Goal: Task Accomplishment & Management: Manage account settings

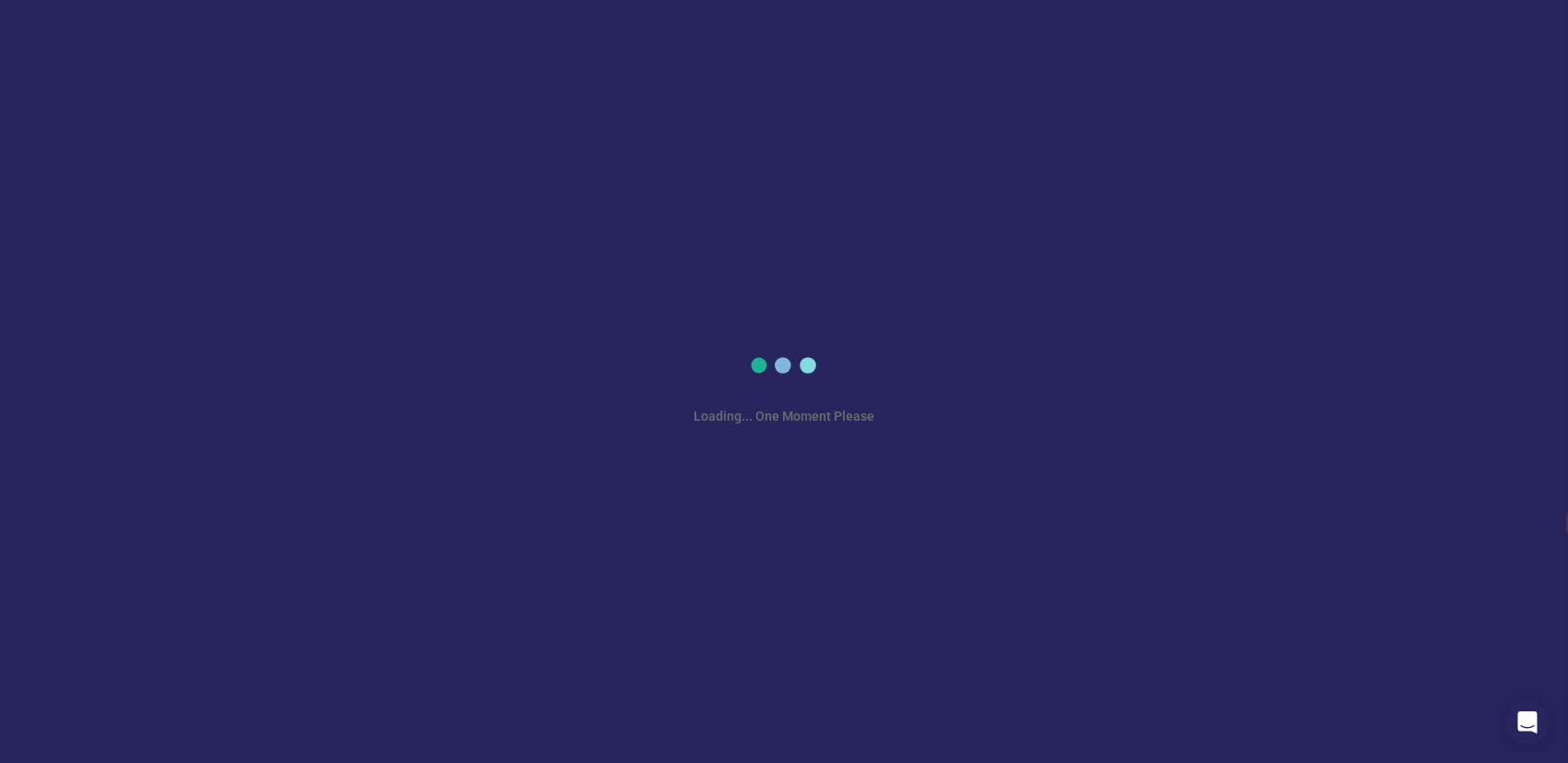
select select "en"
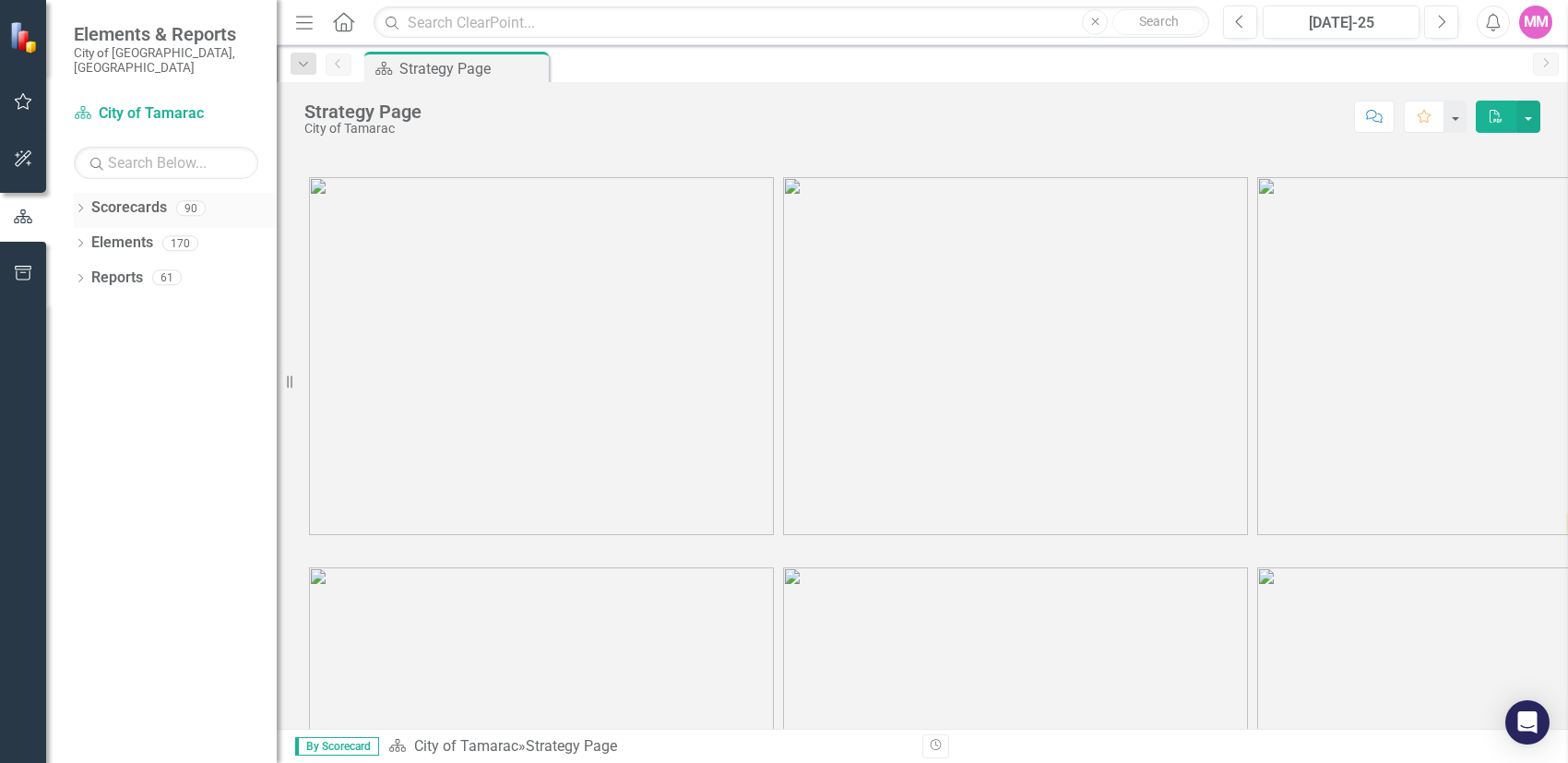
click at [84, 204] on icon "Dropdown" at bounding box center [79, 209] width 13 height 10
click at [90, 237] on icon "Dropdown" at bounding box center [90, 242] width 14 height 11
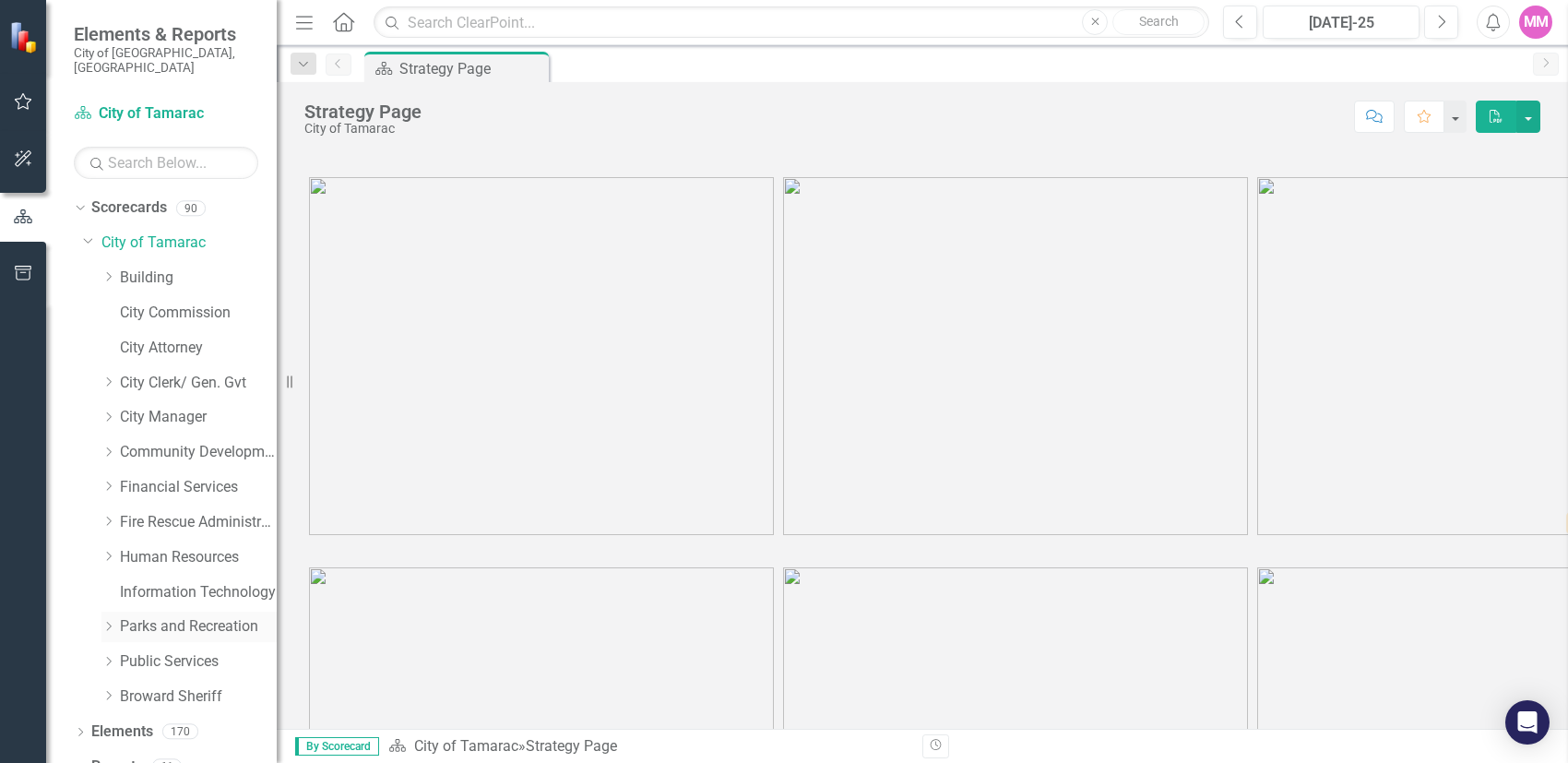
scroll to position [7, 0]
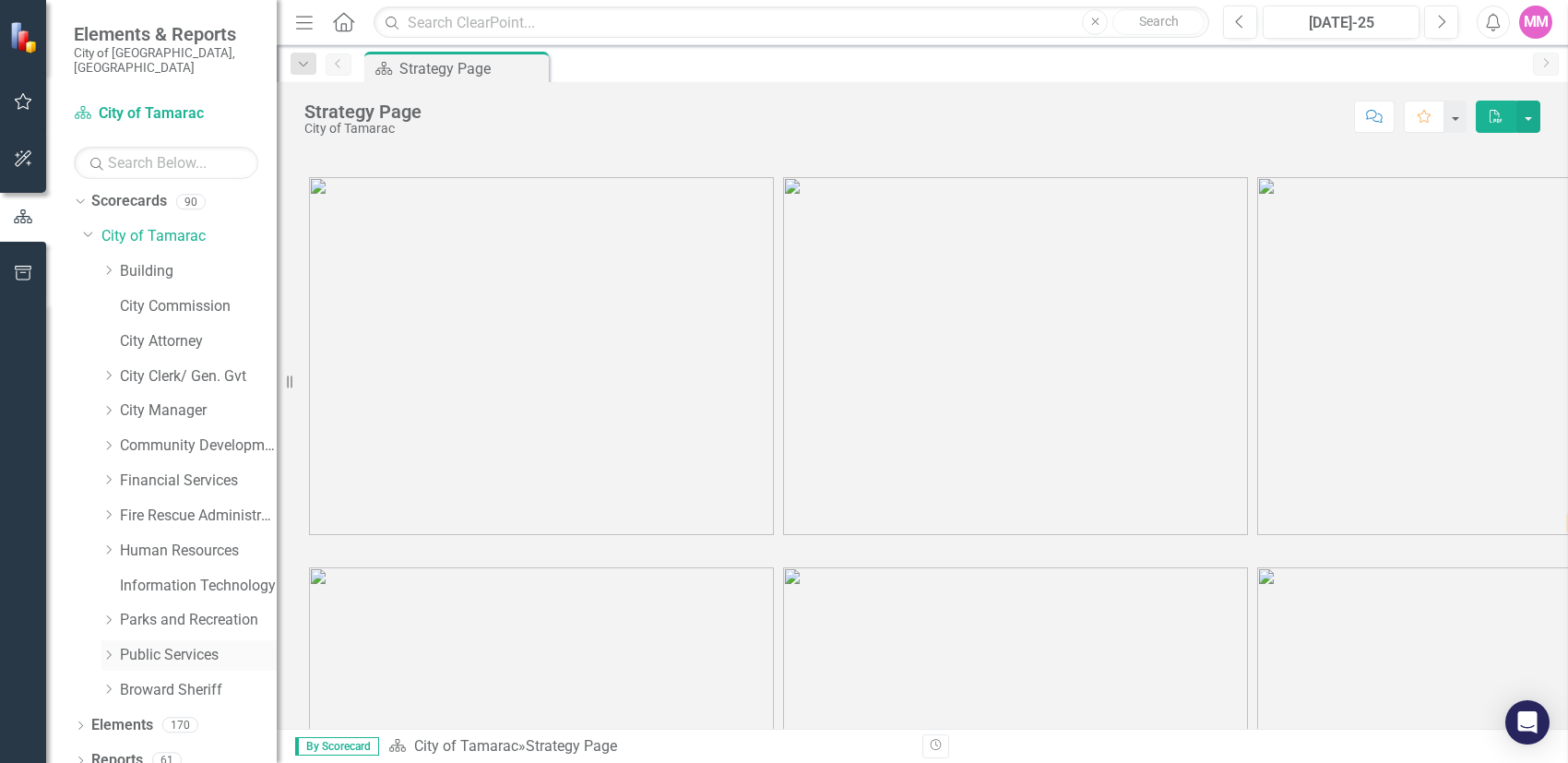
click at [109, 649] on icon "Dropdown" at bounding box center [108, 654] width 14 height 11
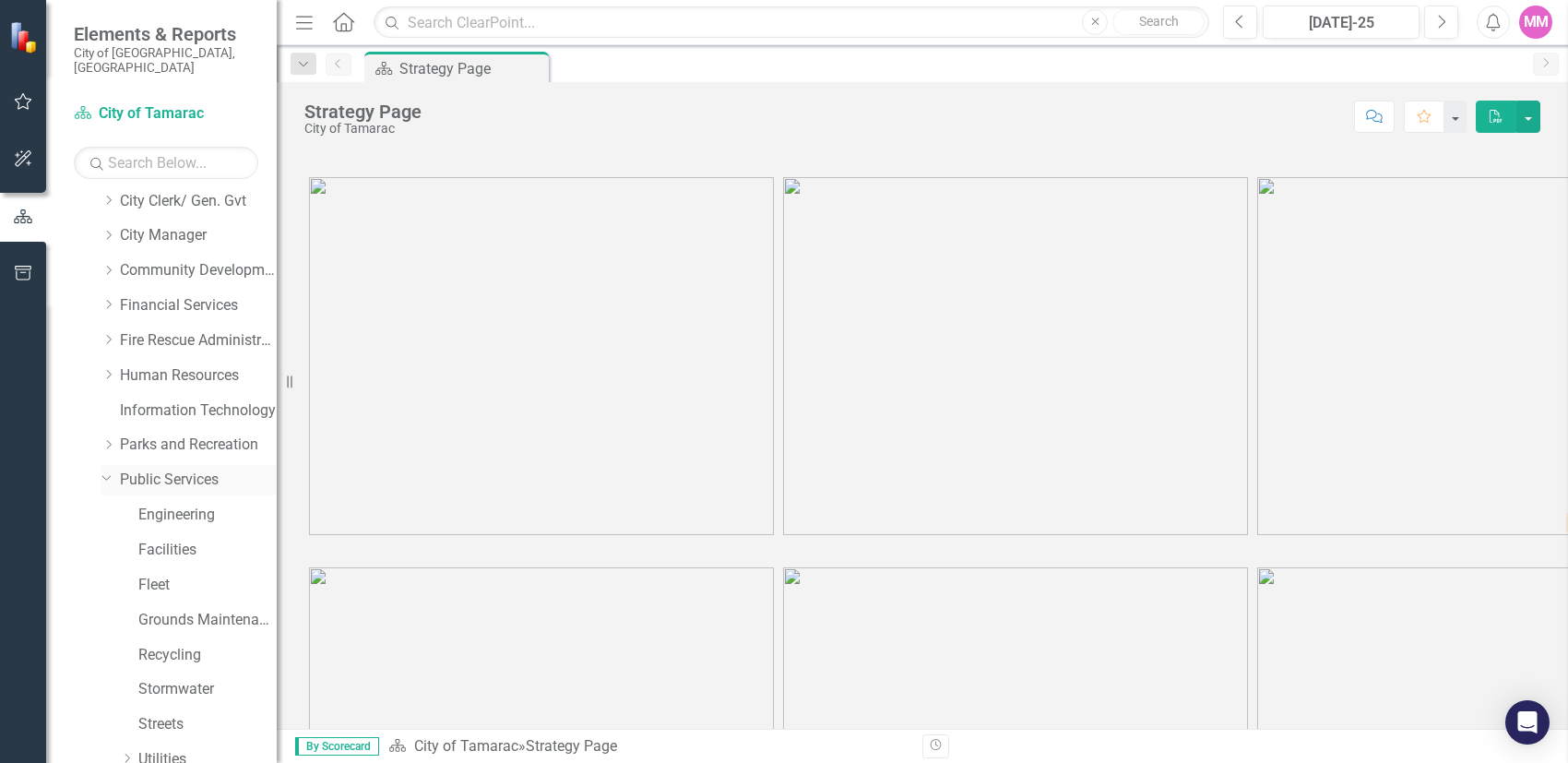
scroll to position [286, 0]
click at [149, 609] on link "Streets" at bounding box center [206, 619] width 138 height 21
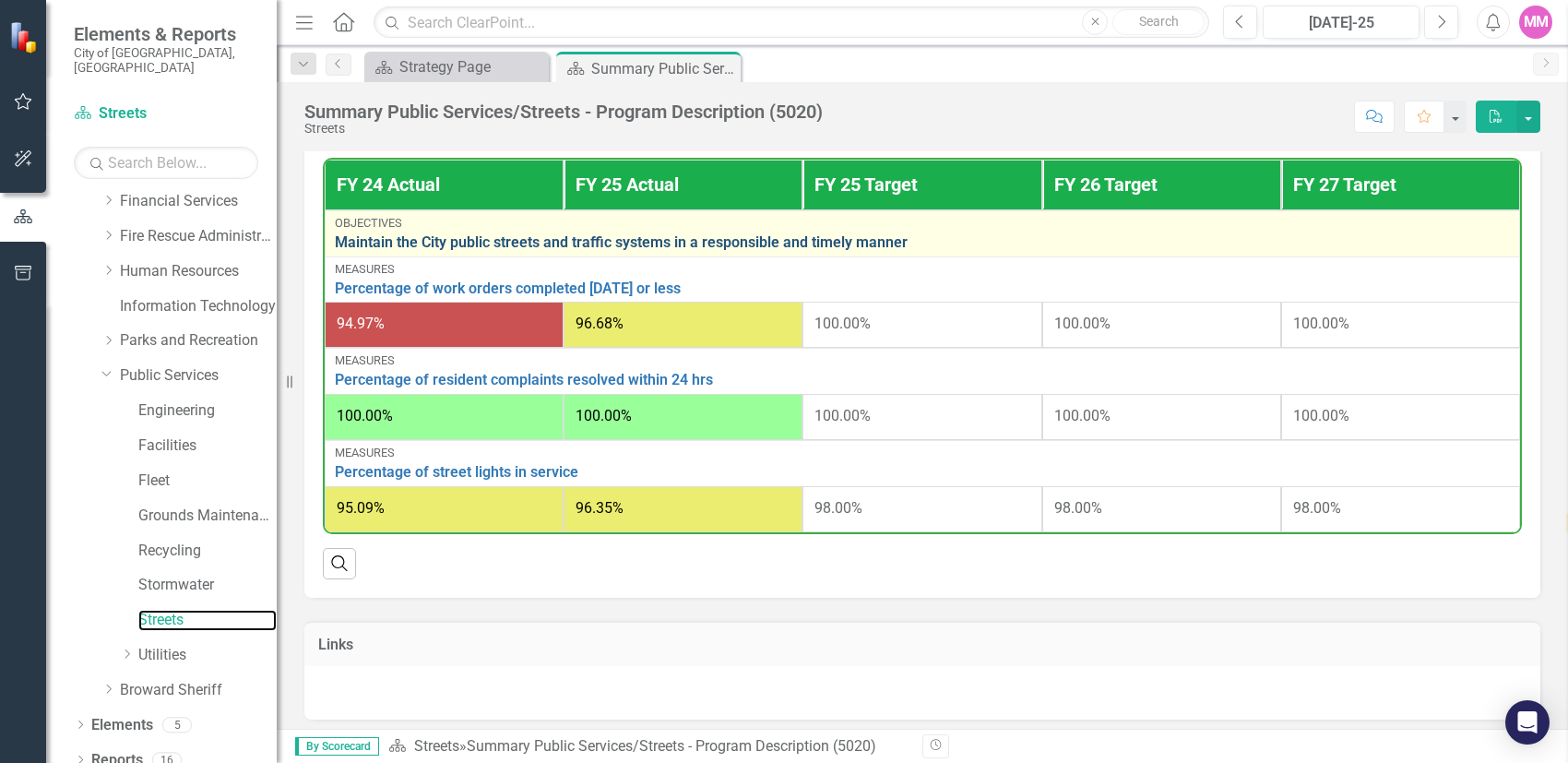
scroll to position [646, 0]
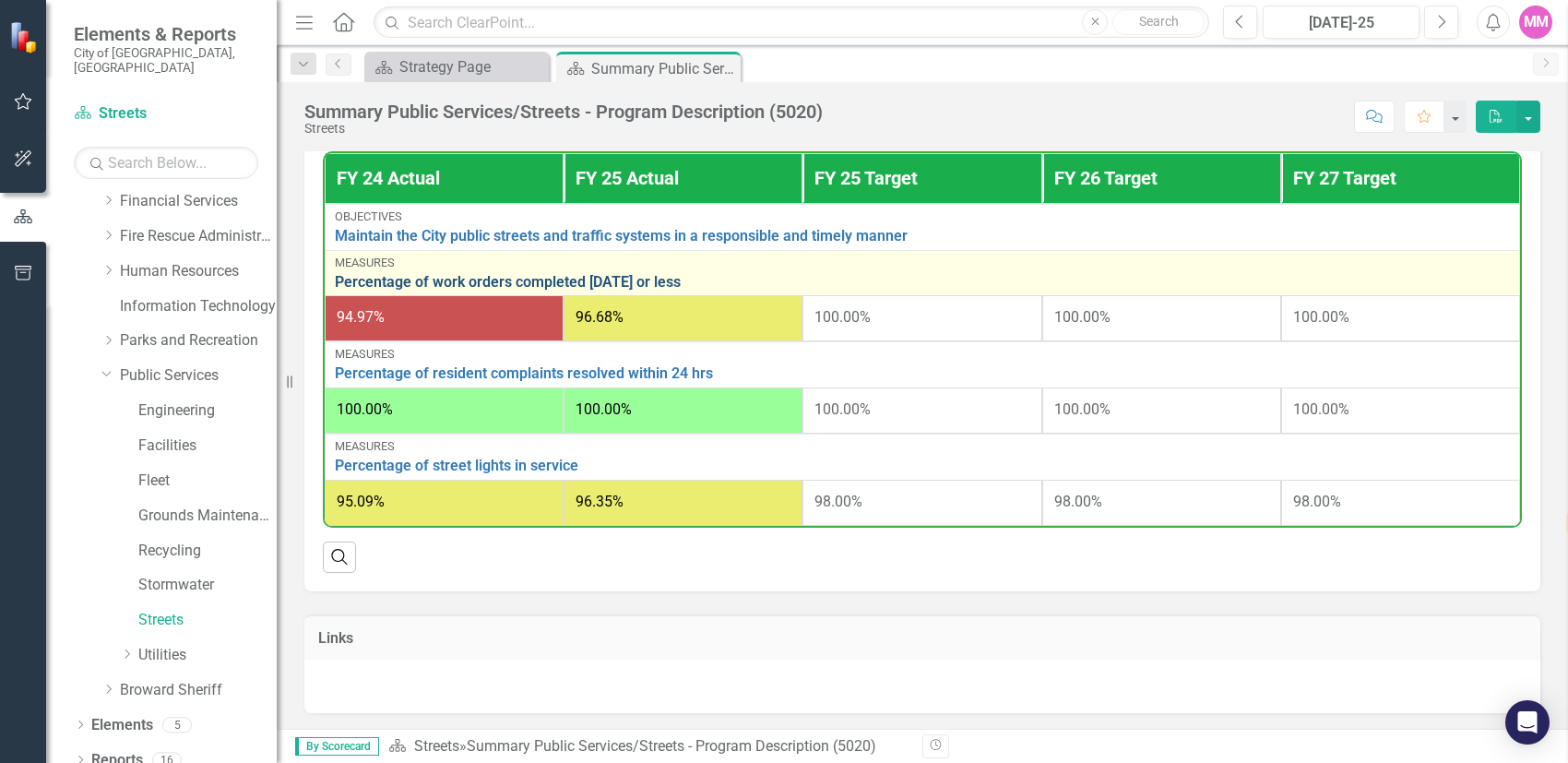
click at [428, 278] on link "Percentage of work orders completed [DATE] or less" at bounding box center [922, 282] width 1175 height 17
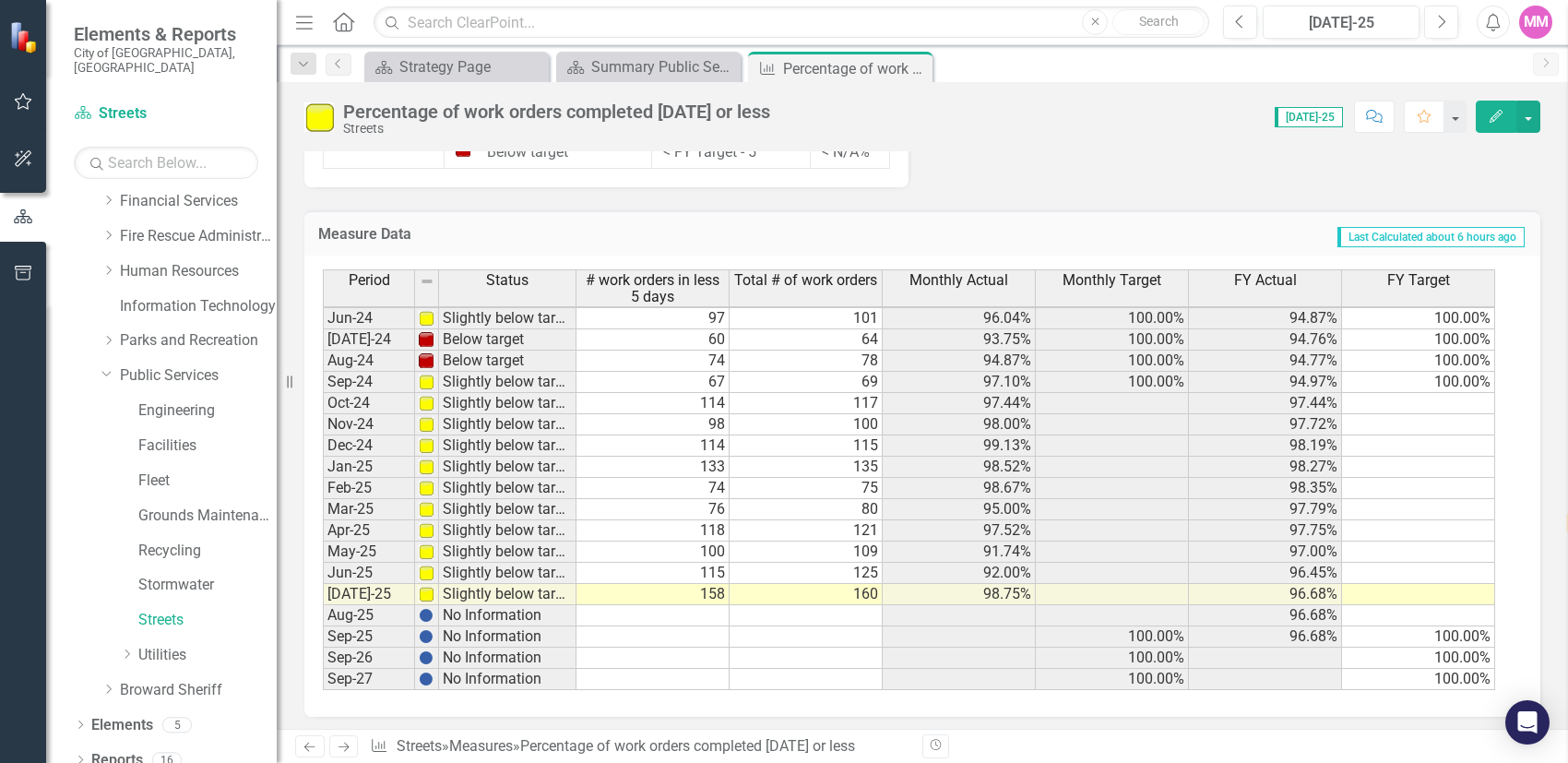
scroll to position [1724, 0]
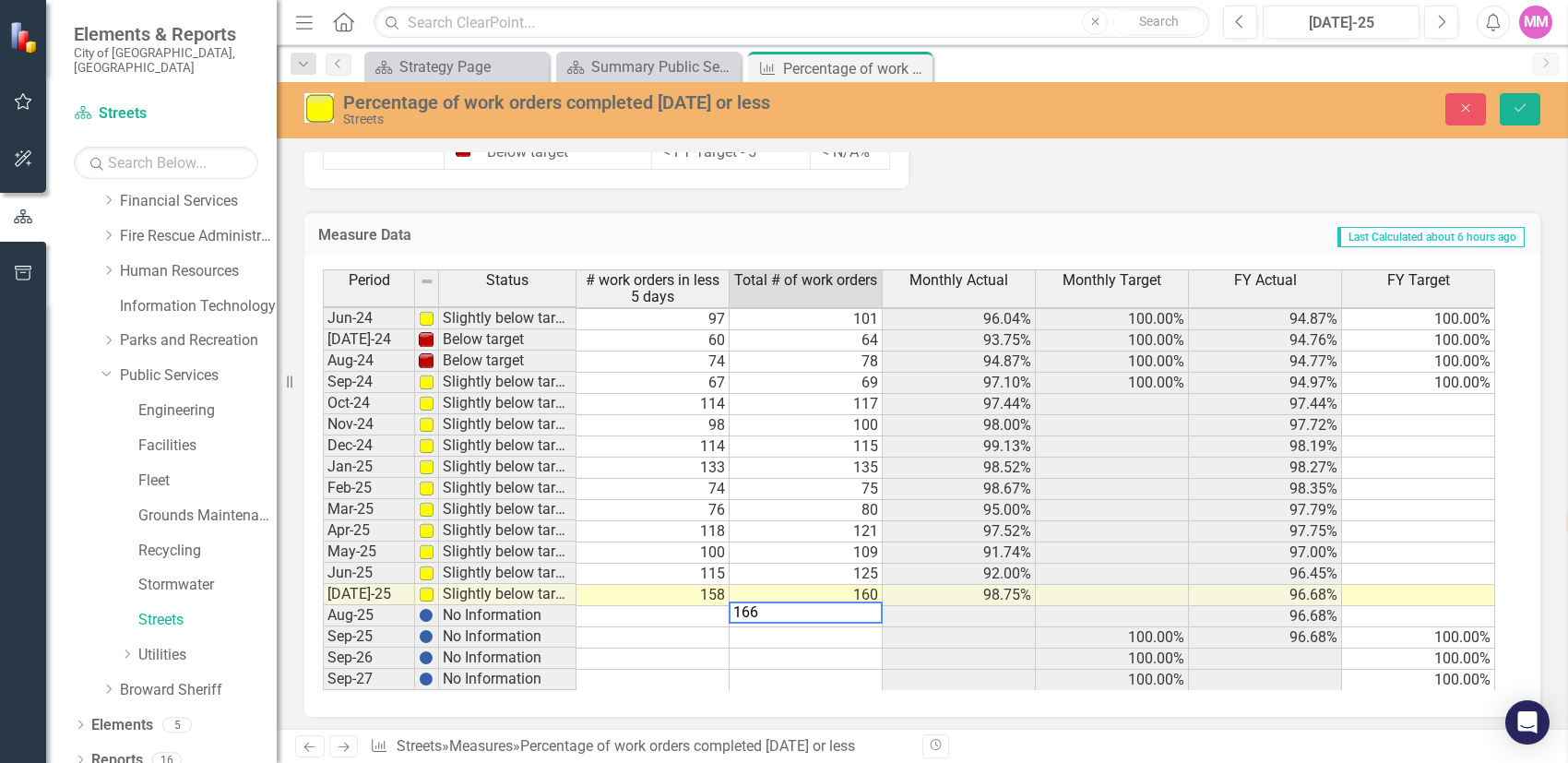
type textarea "166"
click at [714, 606] on td at bounding box center [653, 616] width 153 height 21
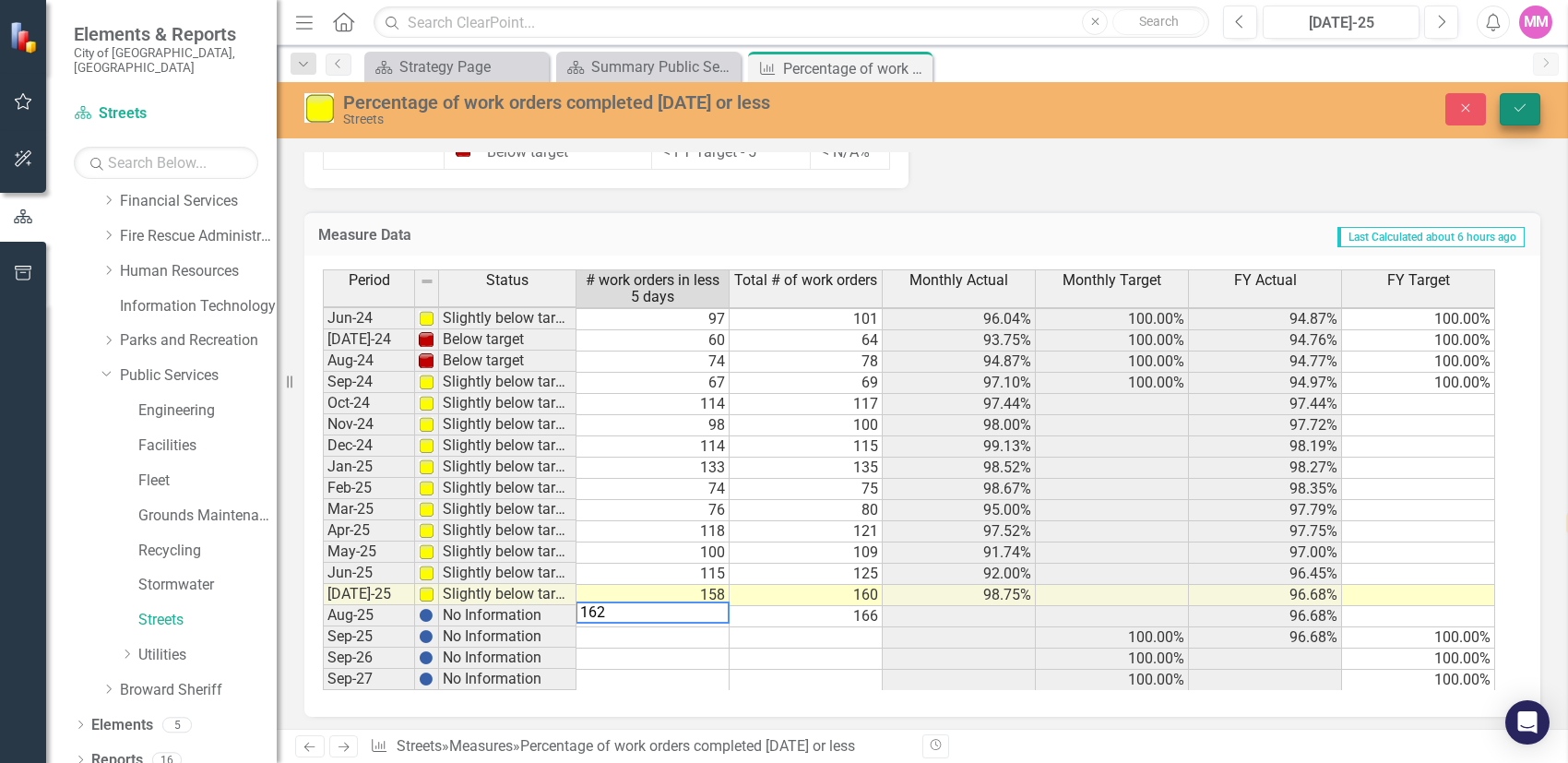
type textarea "162"
click at [1533, 110] on button "Save" at bounding box center [1519, 109] width 41 height 33
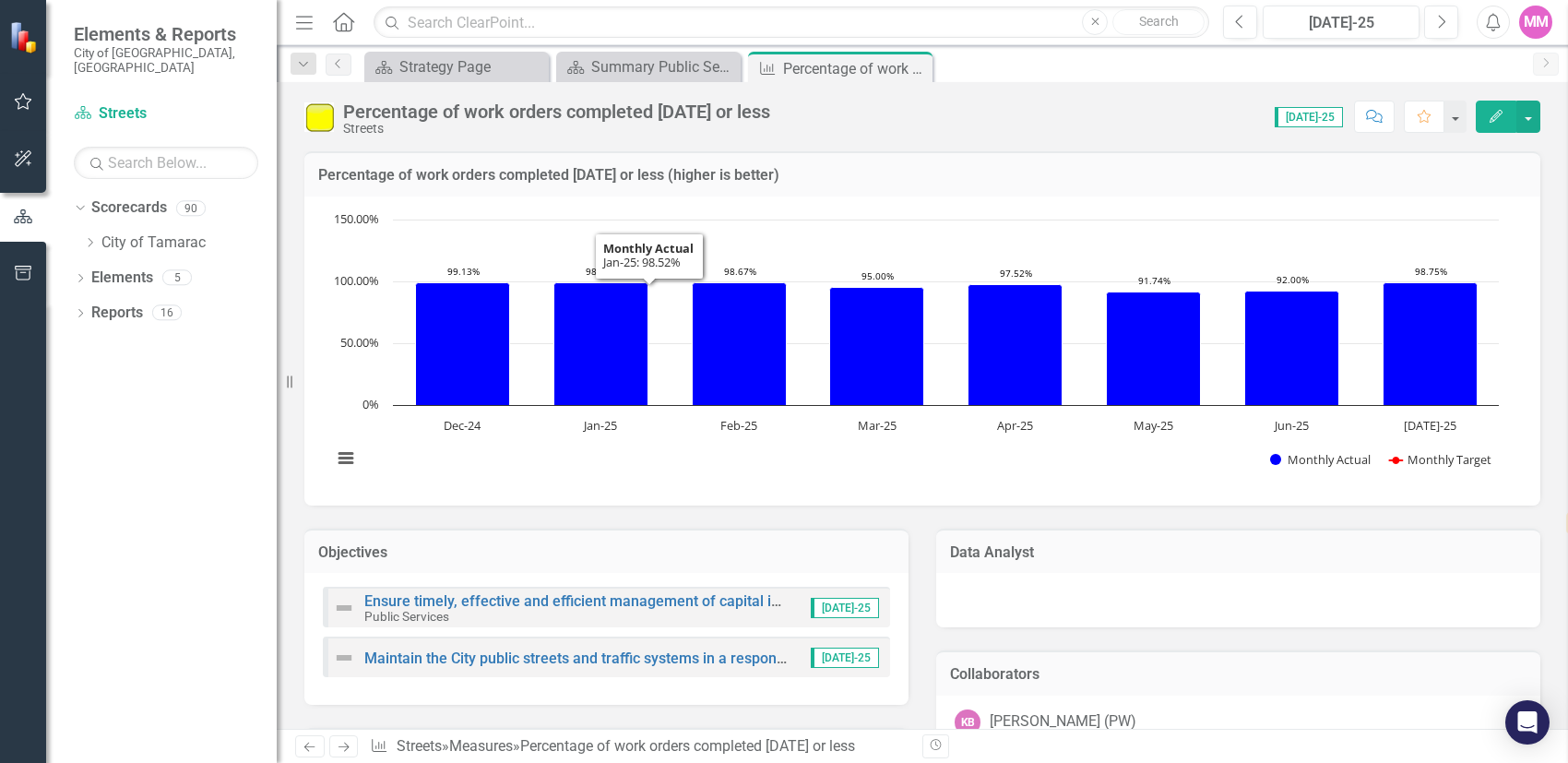
scroll to position [0, 0]
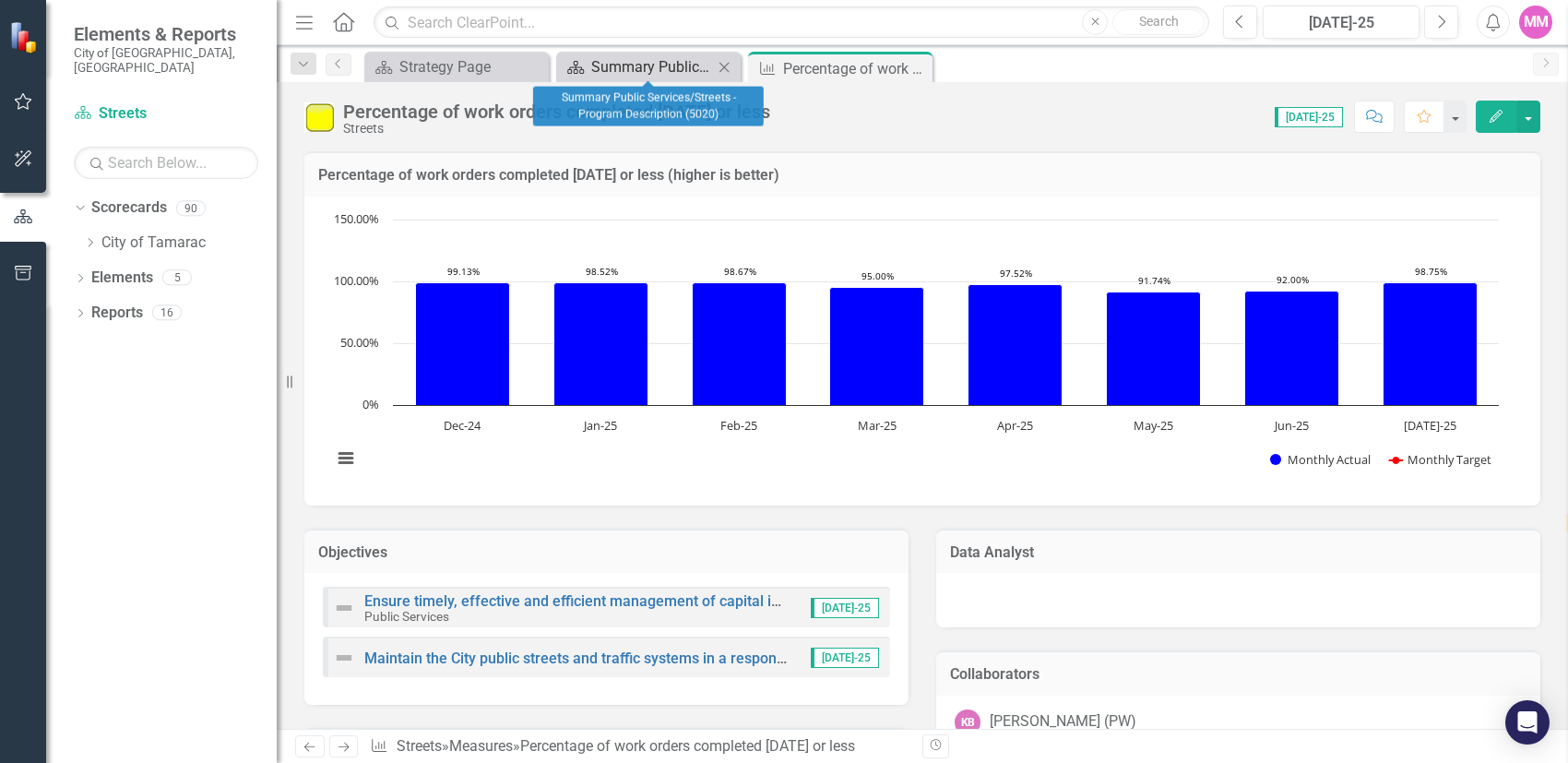
click at [617, 70] on div "Summary Public Services/Streets - Program Description (5020)" at bounding box center [652, 66] width 122 height 23
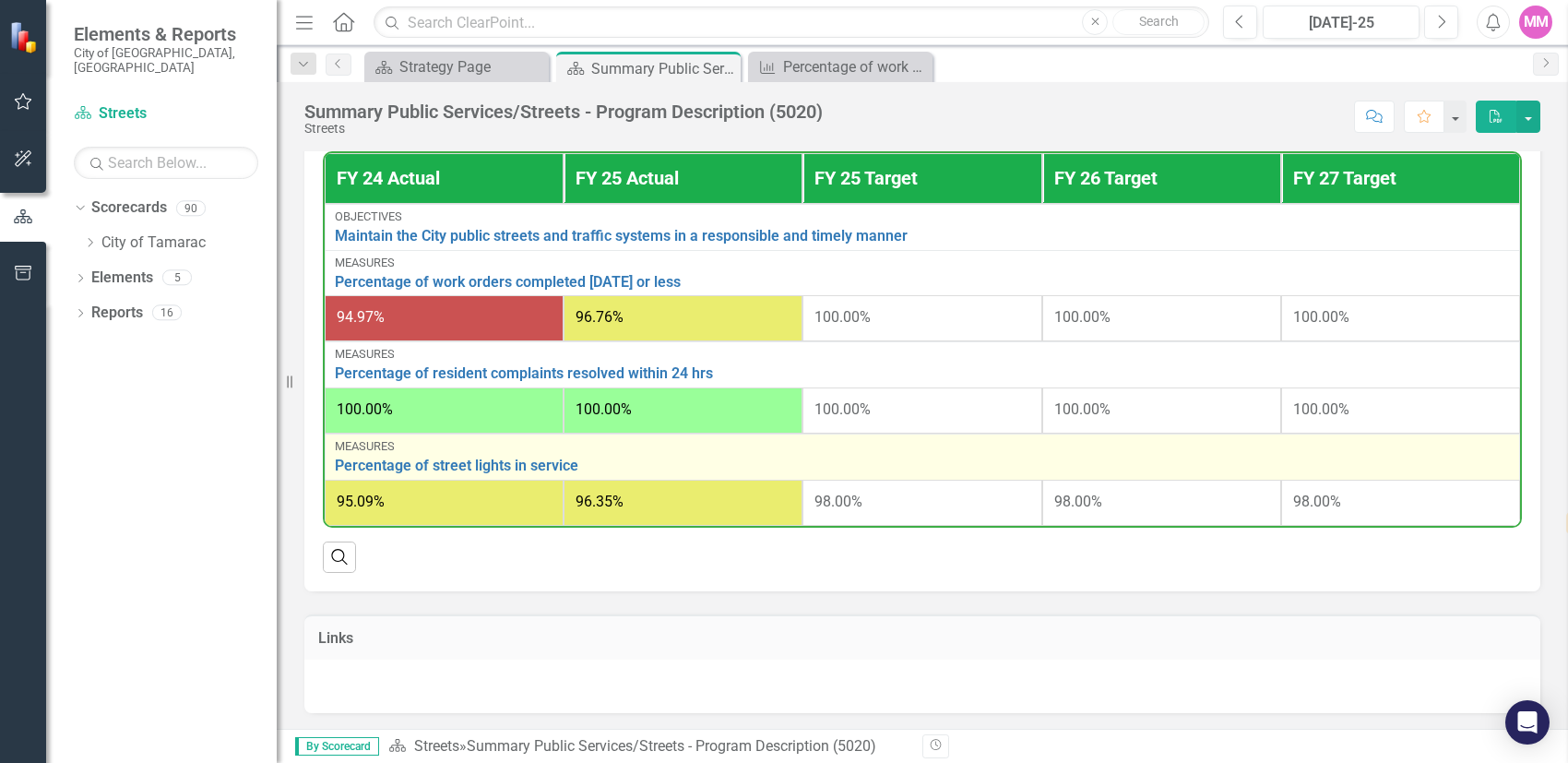
scroll to position [646, 0]
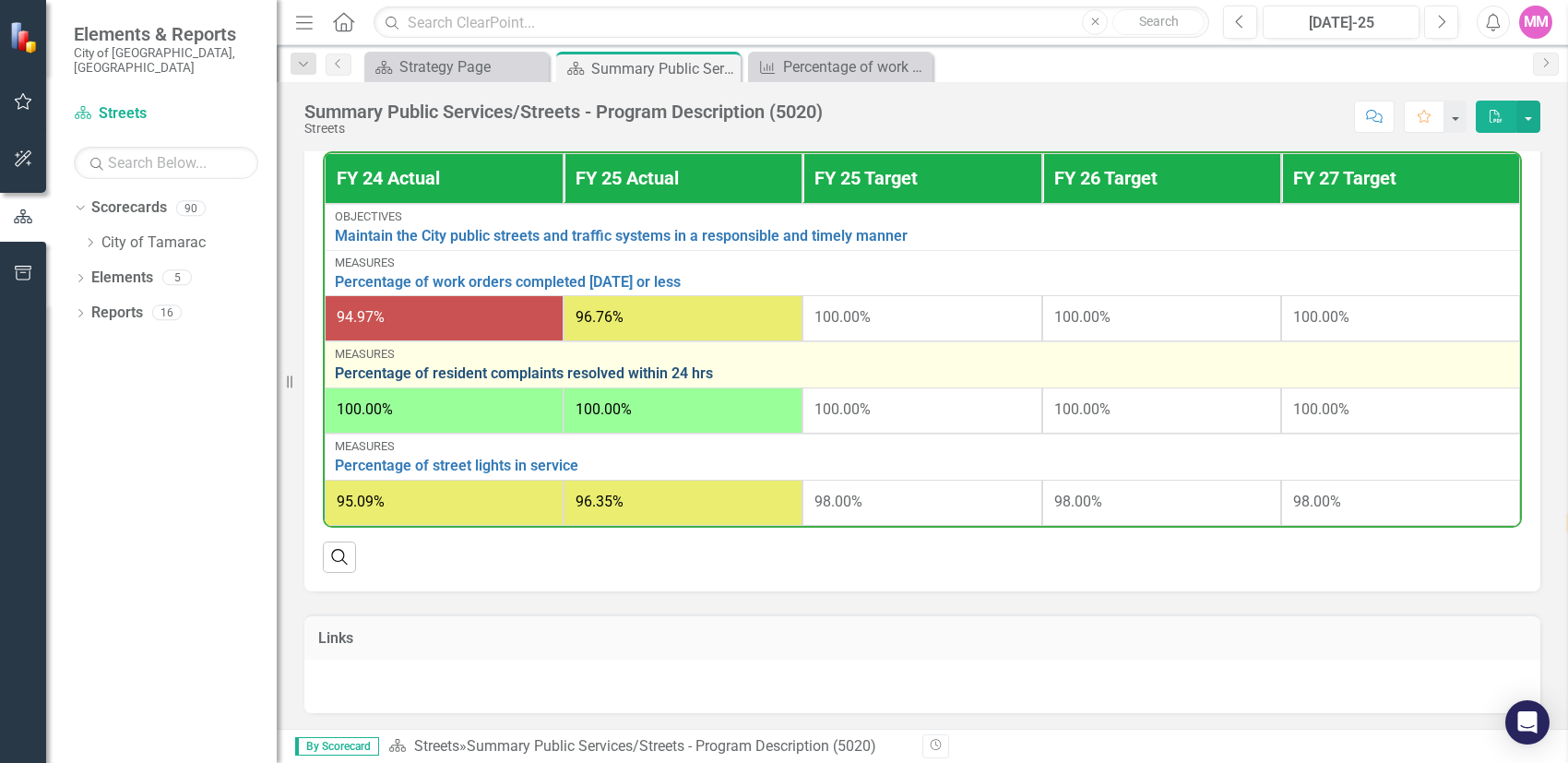
click at [484, 366] on link "Percentage of resident complaints resolved within 24 hrs" at bounding box center [922, 373] width 1175 height 17
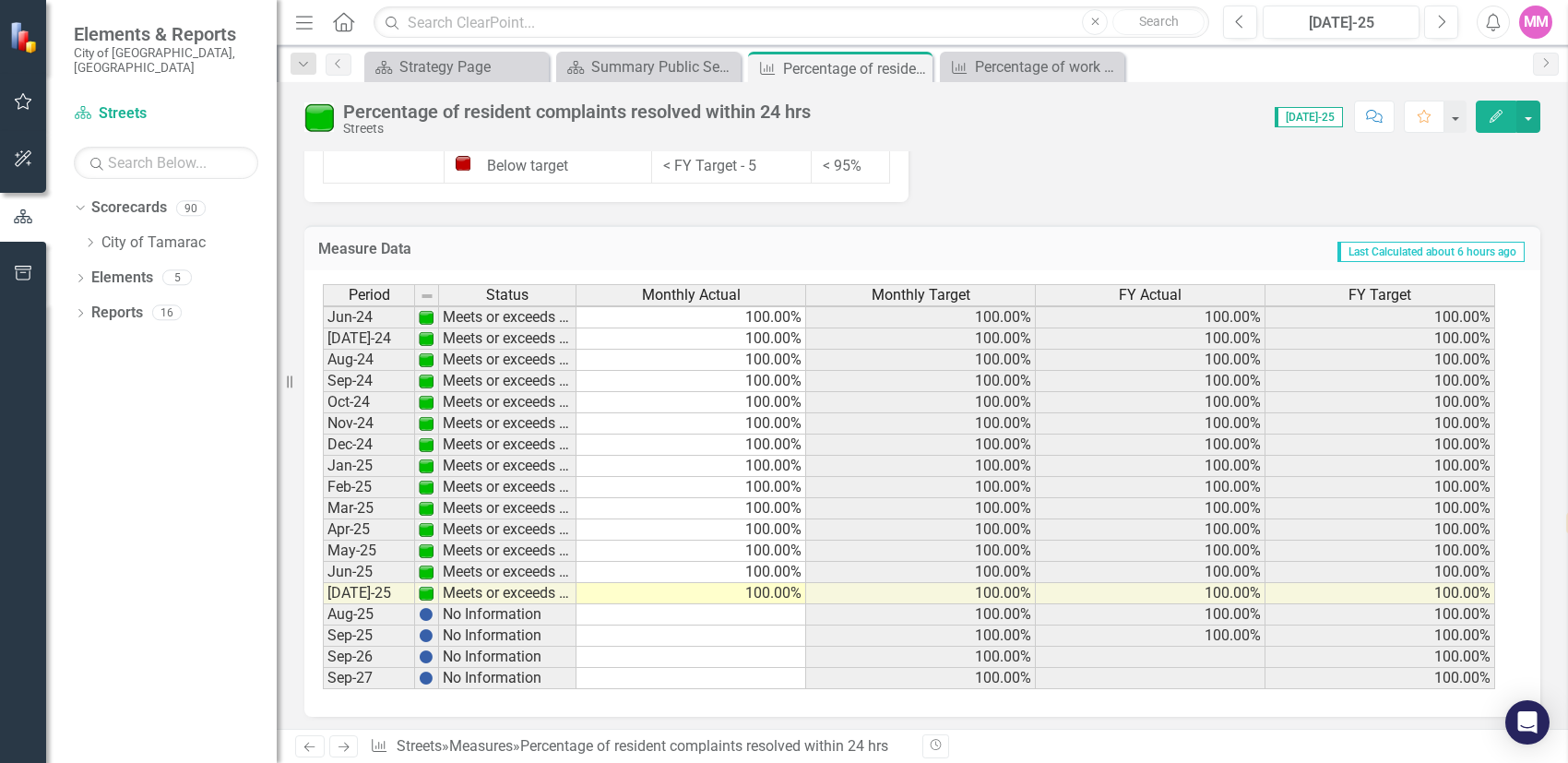
scroll to position [1736, 0]
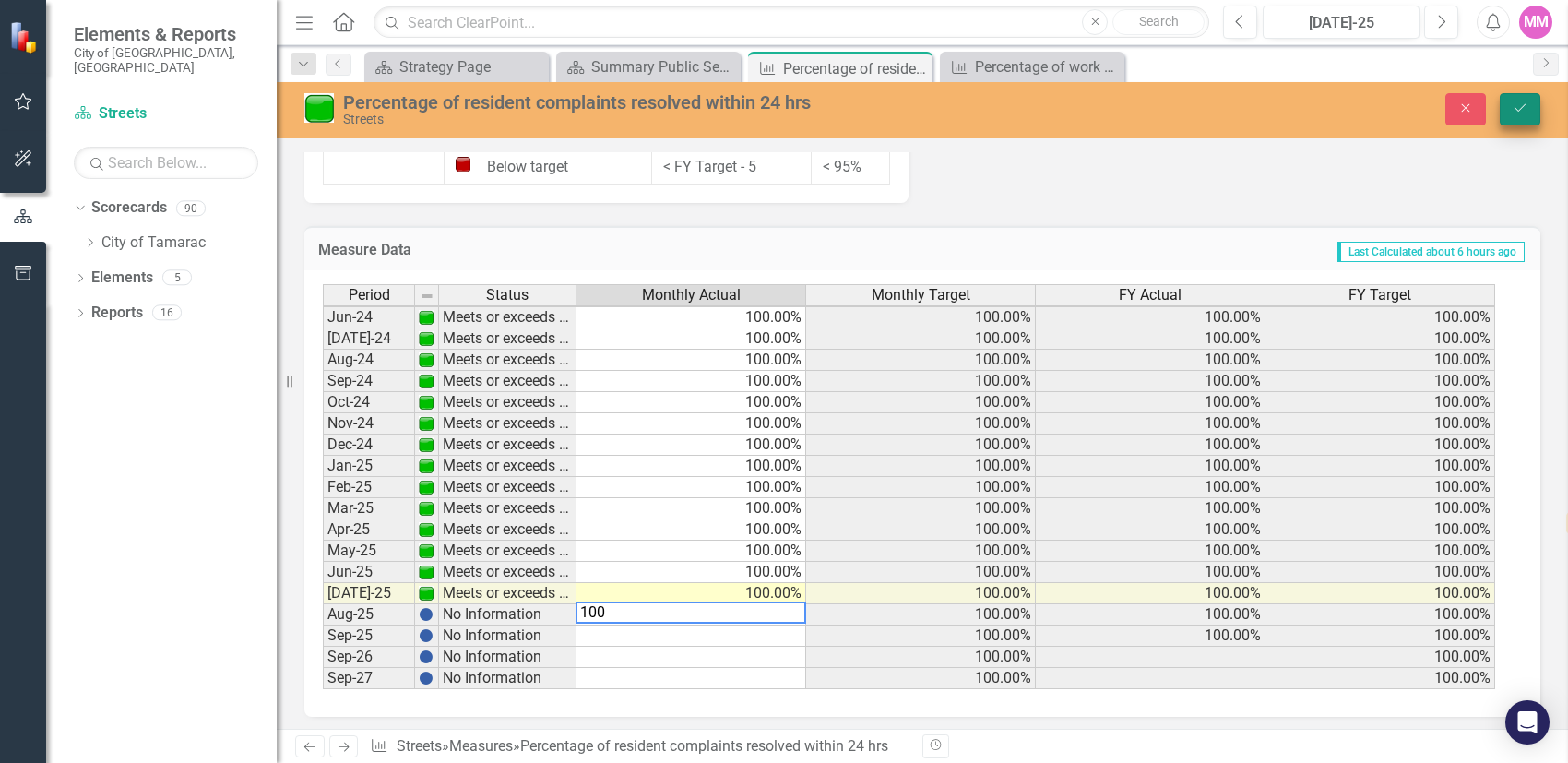
type textarea "100"
click at [1513, 116] on button "Save" at bounding box center [1519, 109] width 41 height 33
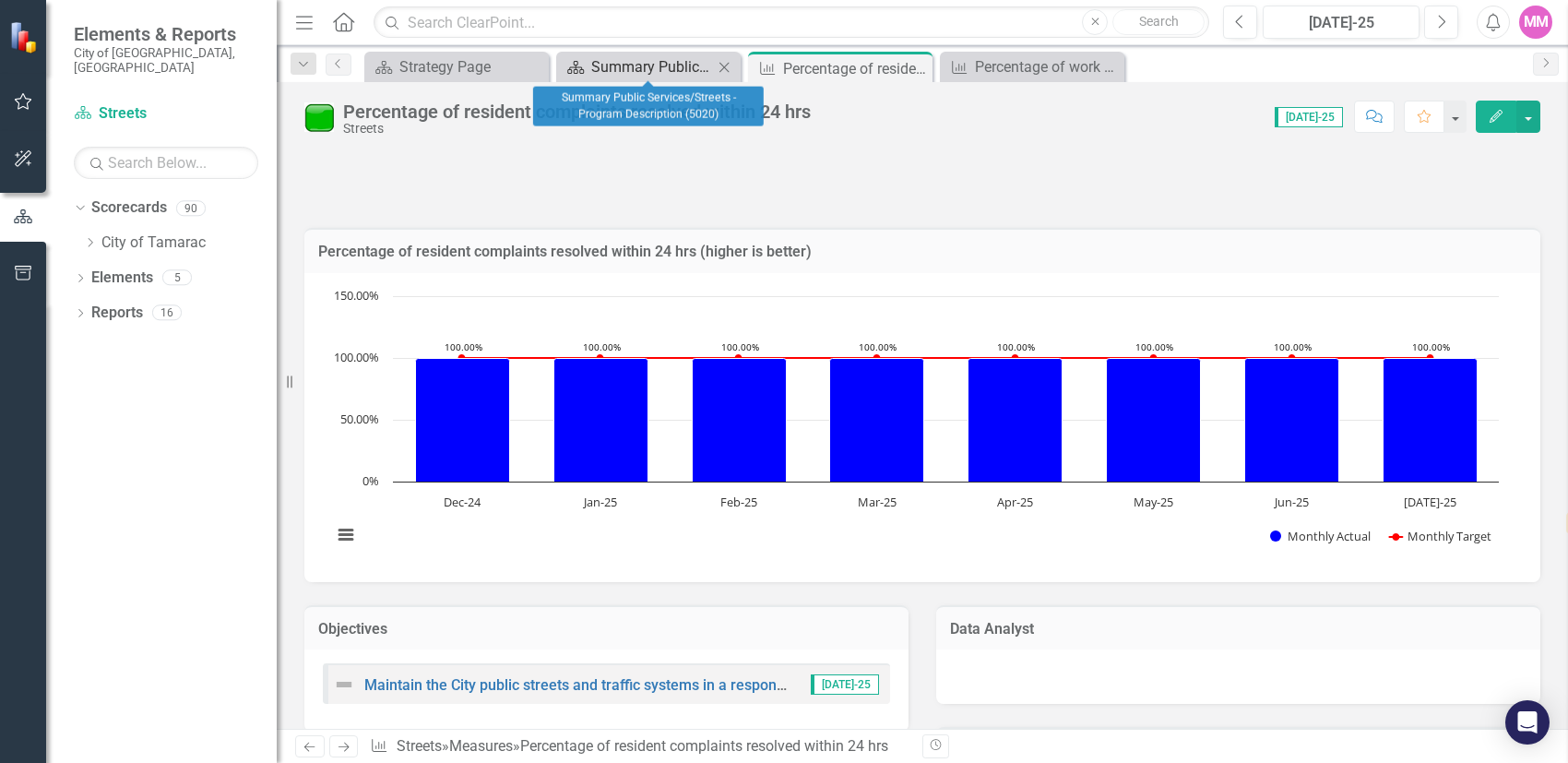
click at [642, 70] on div "Summary Public Services/Streets - Program Description (5020)" at bounding box center [652, 66] width 122 height 23
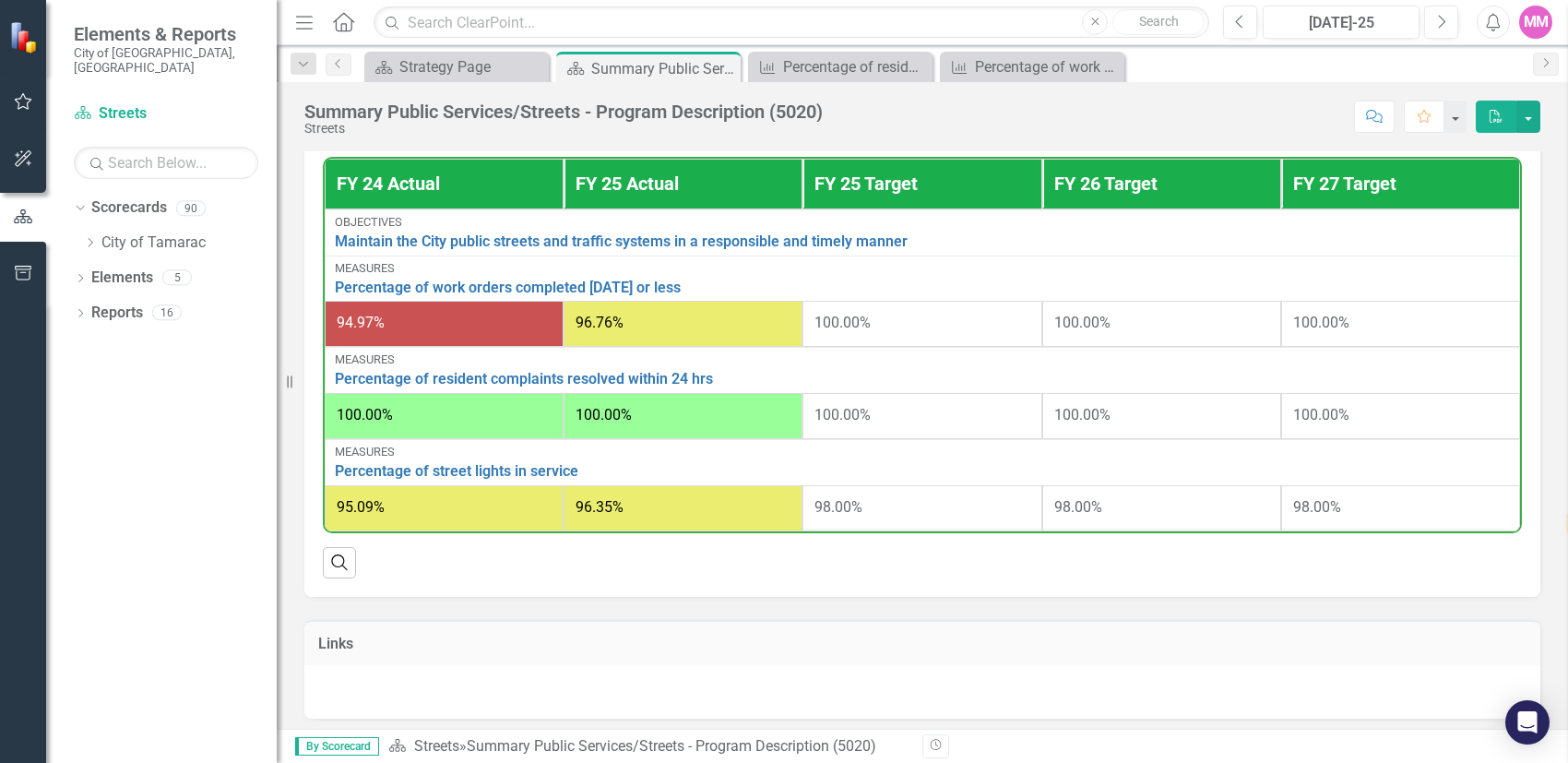
scroll to position [644, 0]
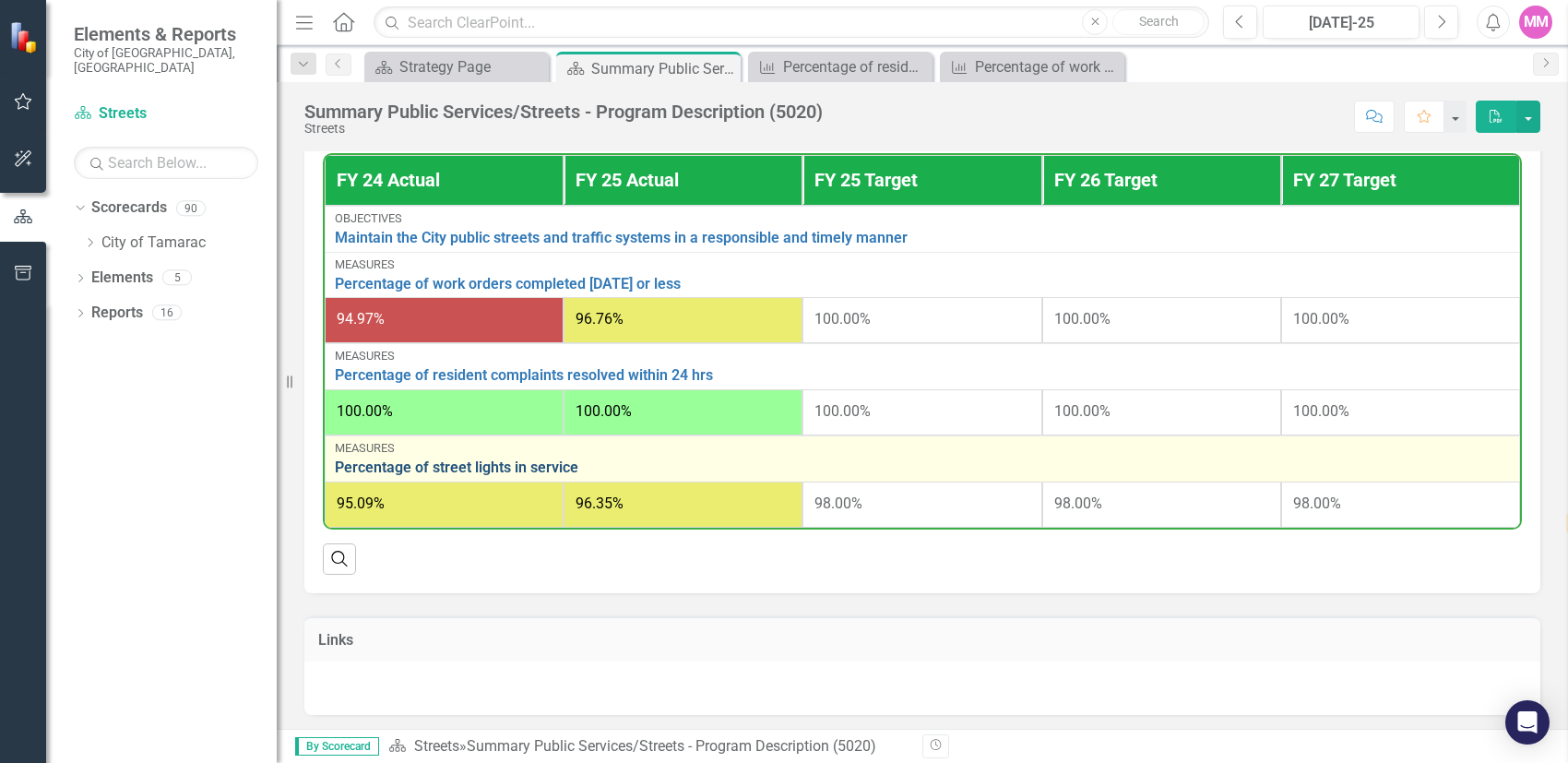
click at [412, 464] on link "Percentage of street lights in service" at bounding box center [922, 467] width 1175 height 17
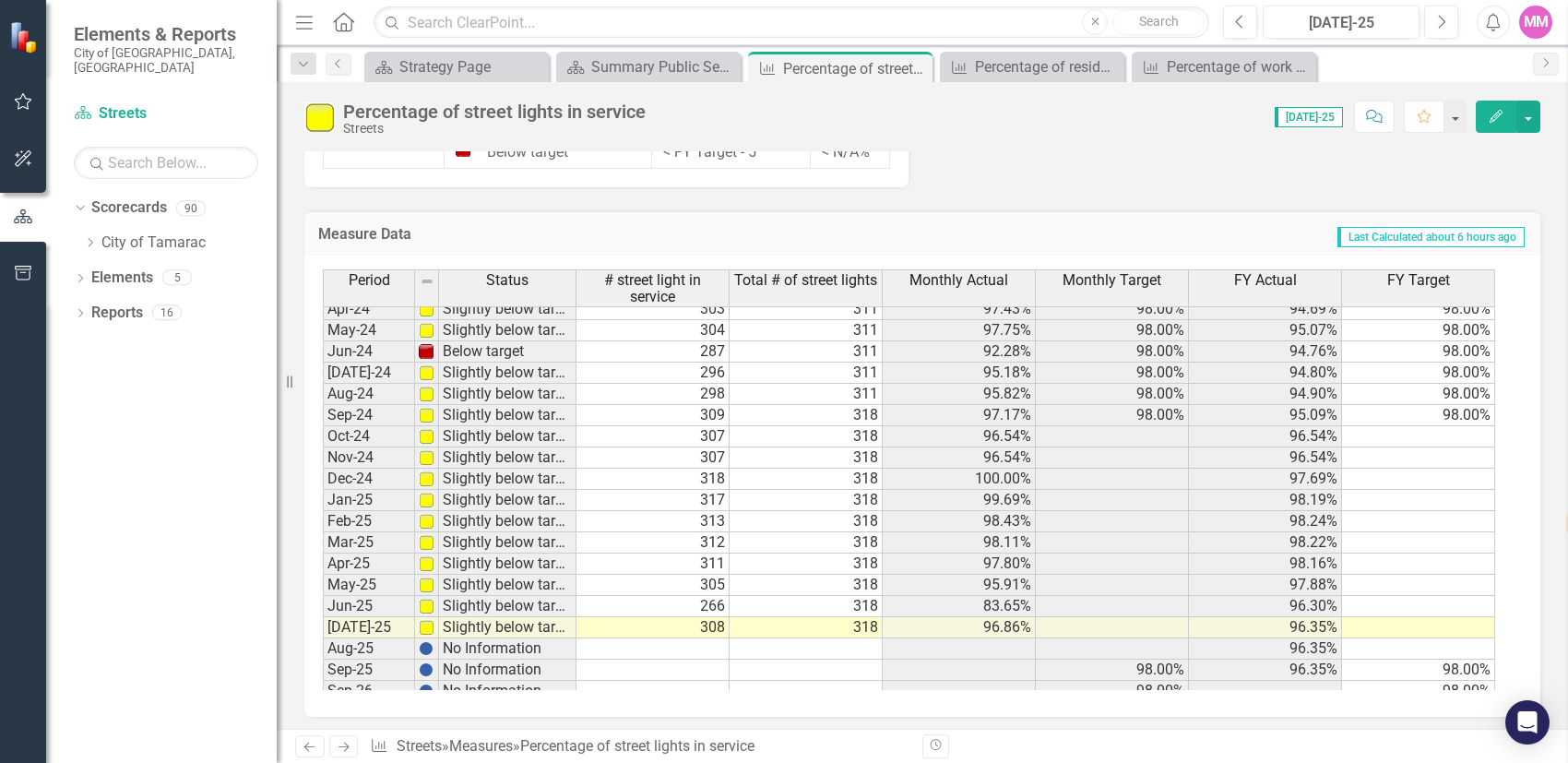
scroll to position [679, 0]
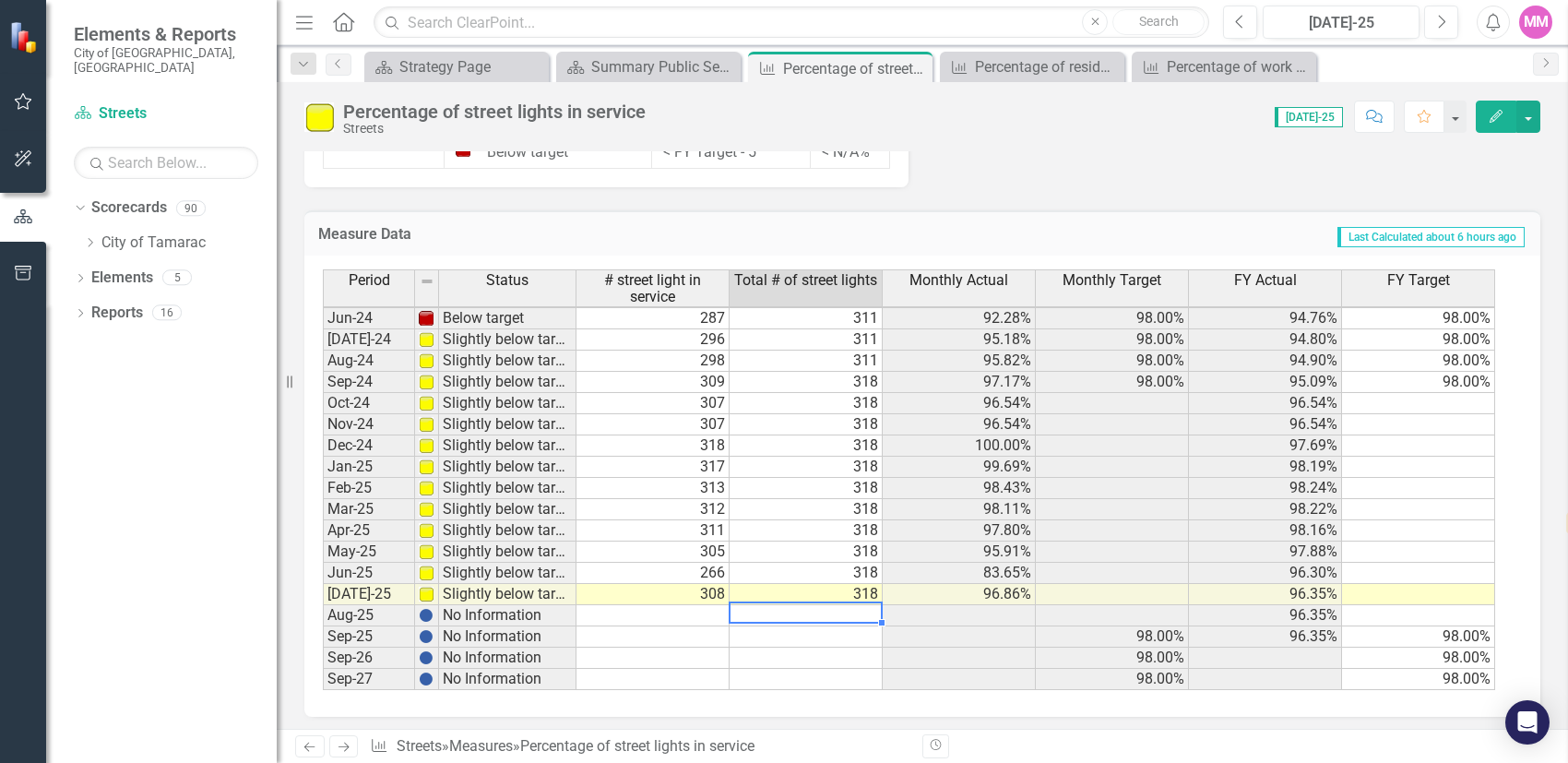
click at [824, 607] on tbody "Apr-23 Slightly below target 297 305 97.38% 98.00% 94.85% 98.00% May-23 Meets o…" at bounding box center [908, 349] width 1172 height 680
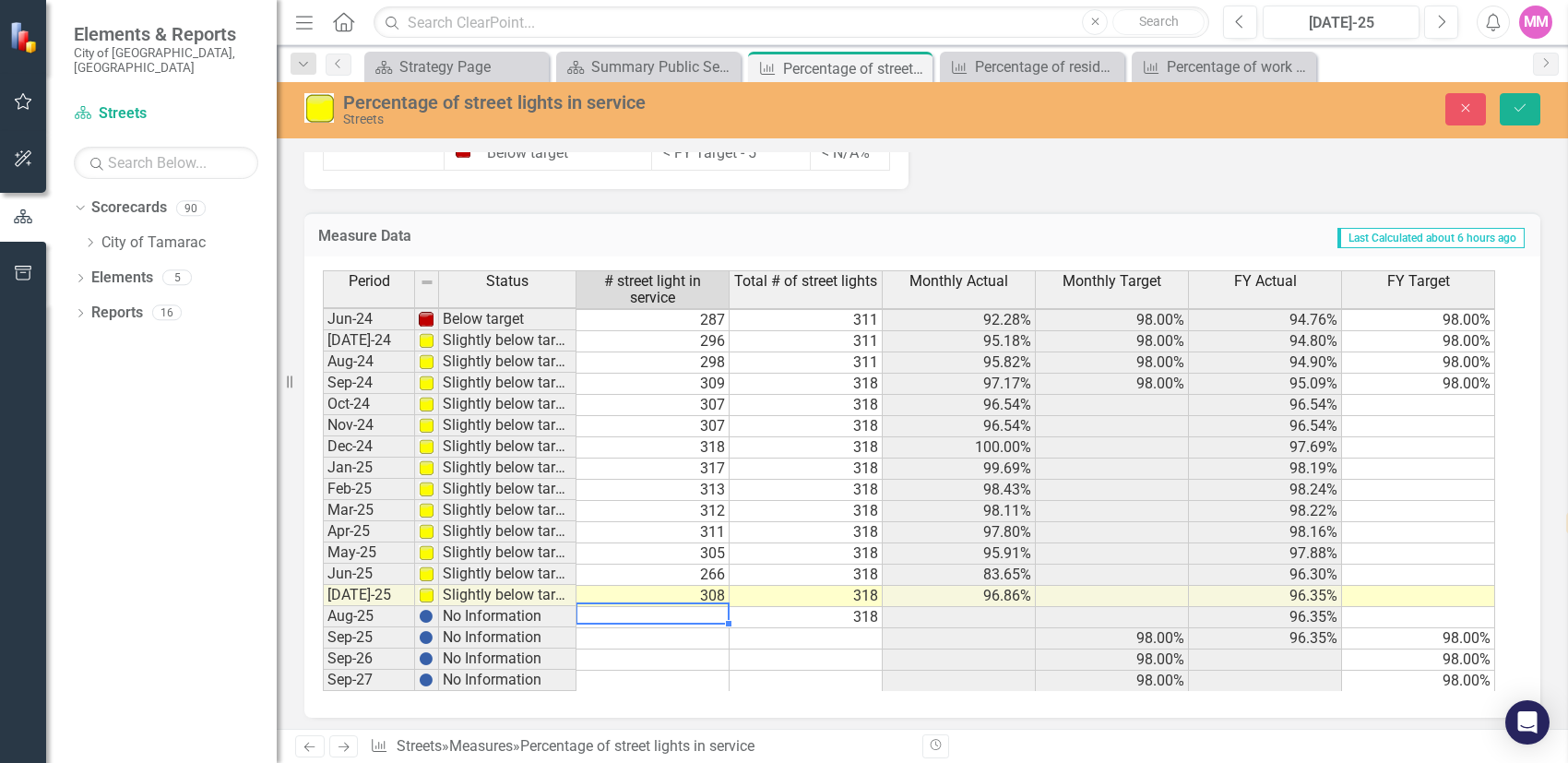
click at [705, 607] on td at bounding box center [653, 617] width 153 height 21
type textarea "315"
click at [1520, 108] on icon "Save" at bounding box center [1520, 107] width 17 height 13
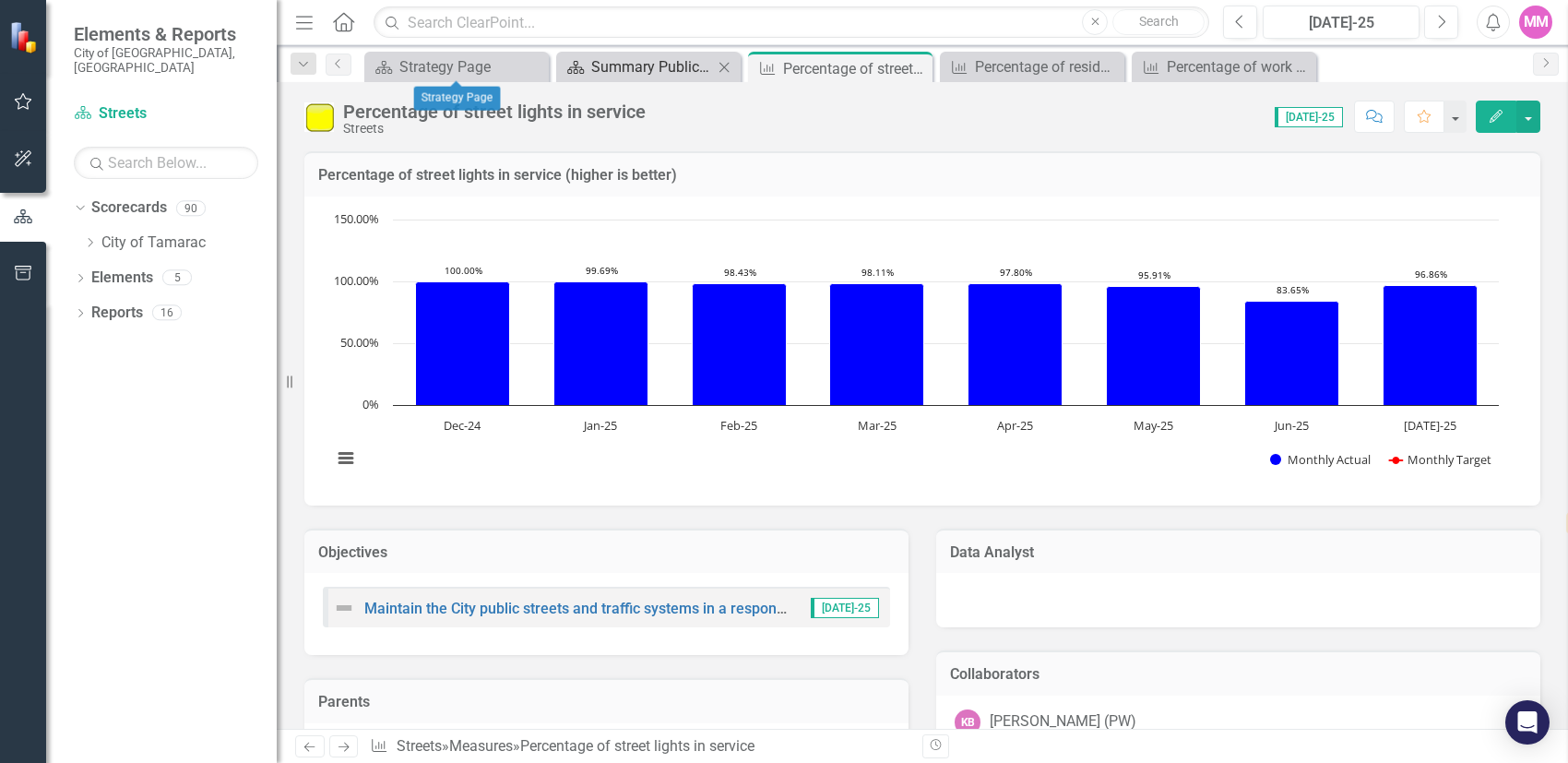
click at [656, 67] on div "Summary Public Services/Streets - Program Description (5020)" at bounding box center [652, 66] width 122 height 23
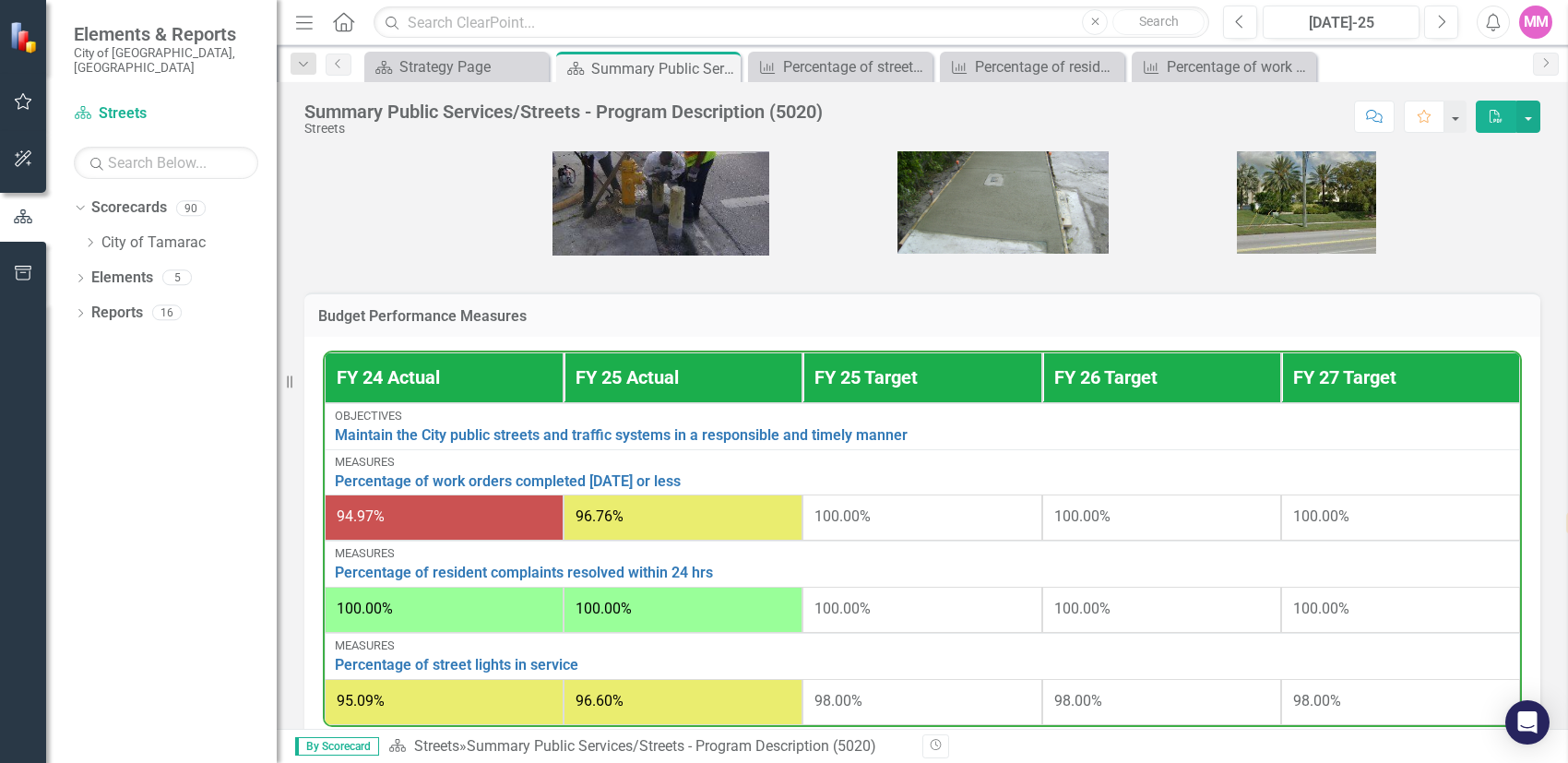
scroll to position [461, 0]
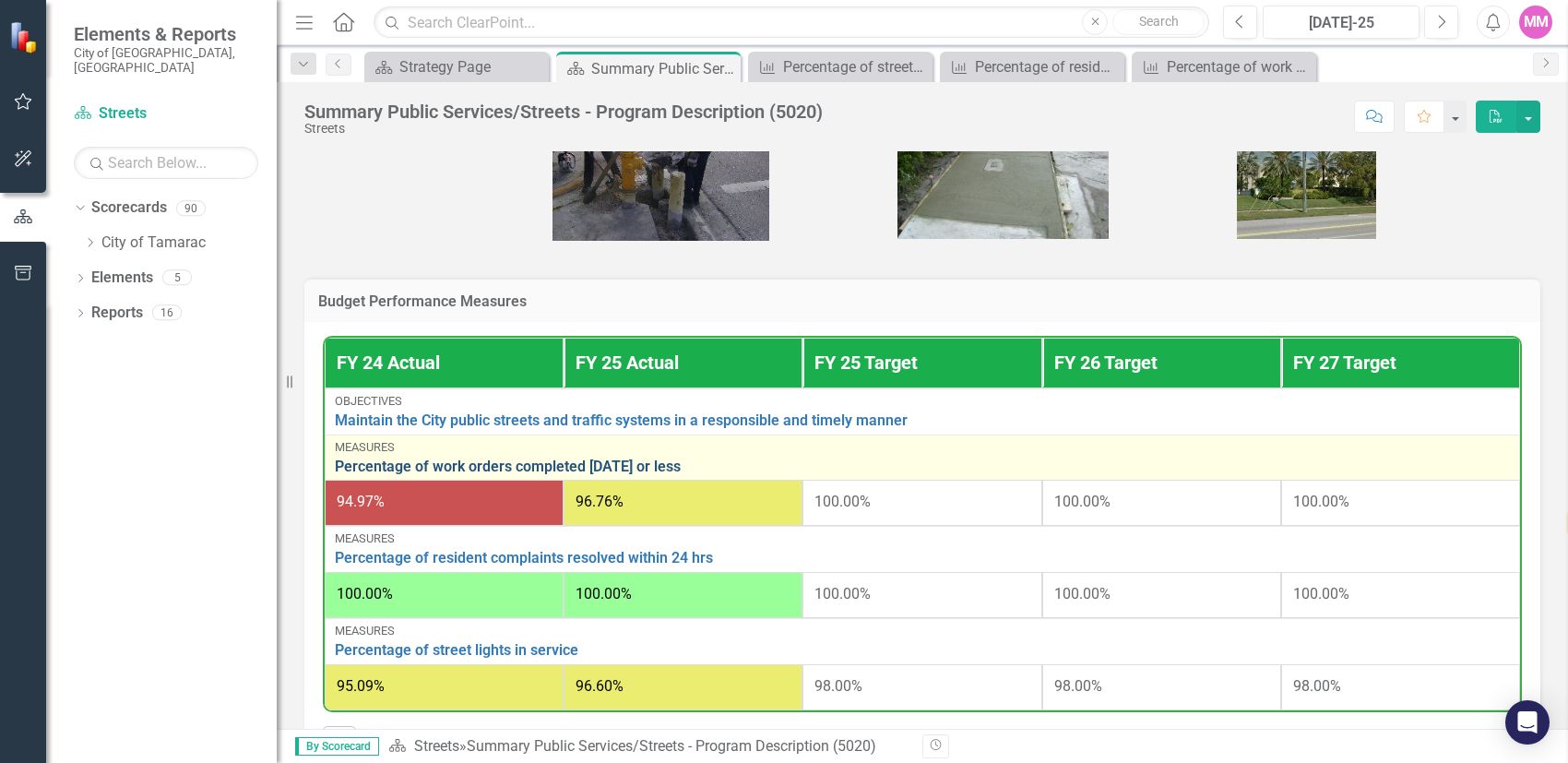
click at [462, 458] on link "Percentage of work orders completed [DATE] or less" at bounding box center [922, 466] width 1175 height 17
